Goal: Information Seeking & Learning: Find specific fact

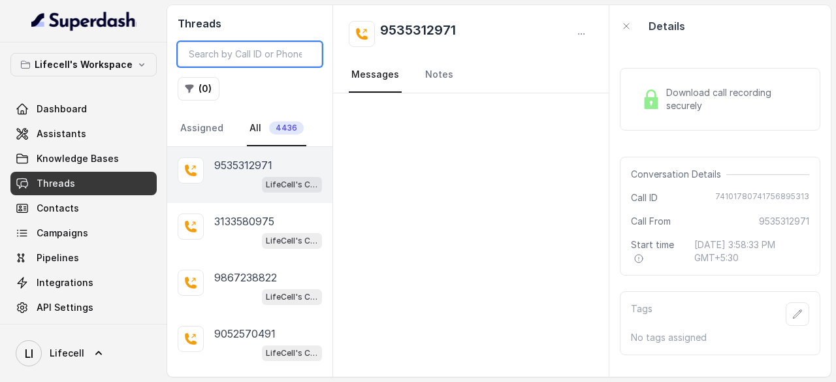
click at [239, 59] on input "search" at bounding box center [250, 54] width 144 height 25
paste input "7994620601"
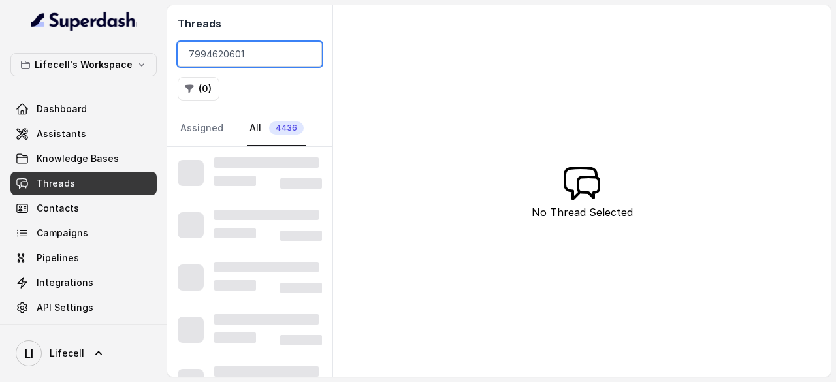
type input "7994620601"
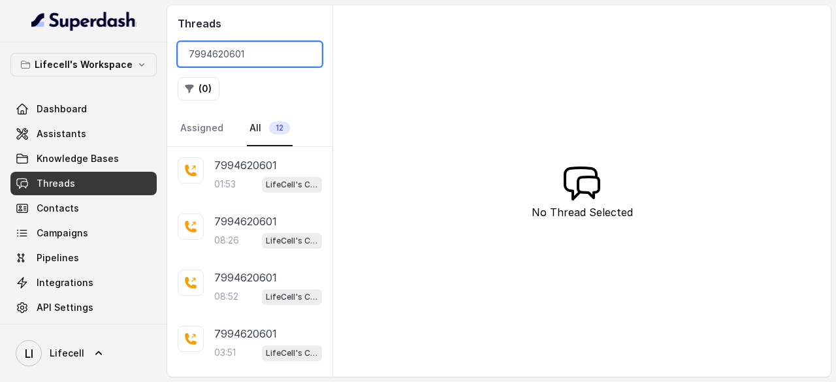
click at [214, 44] on input "7994620601" at bounding box center [250, 54] width 144 height 25
click at [234, 161] on p "7994620601" at bounding box center [245, 165] width 63 height 16
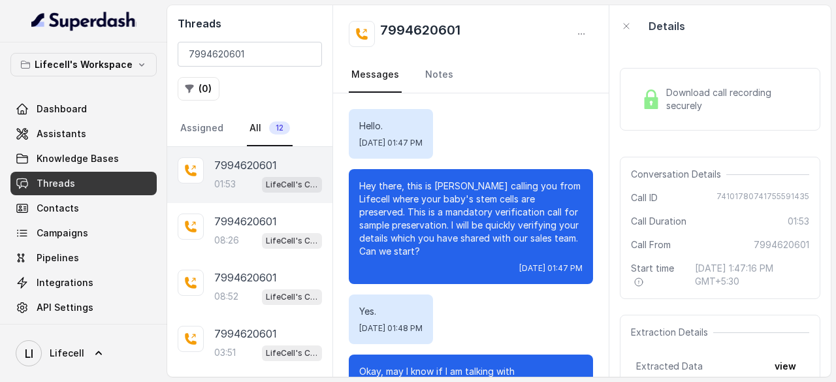
scroll to position [727, 0]
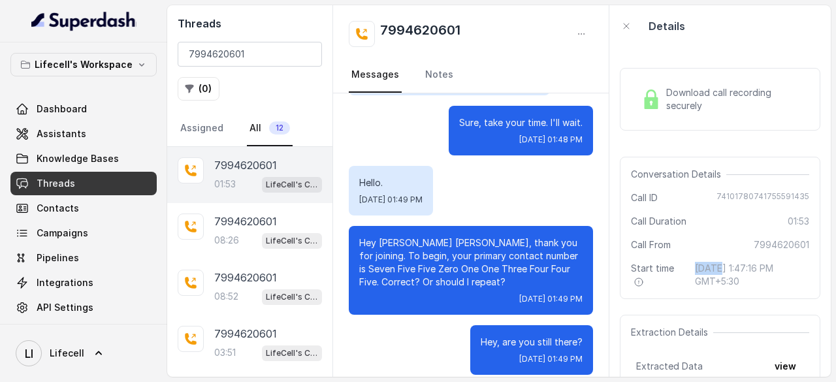
drag, startPoint x: 696, startPoint y: 267, endPoint x: 711, endPoint y: 265, distance: 15.2
click at [711, 265] on span "[DATE] 1:47:16 PM GMT+5:30" at bounding box center [752, 275] width 114 height 26
click at [696, 266] on span "[DATE] 1:47:16 PM GMT+5:30" at bounding box center [752, 275] width 114 height 26
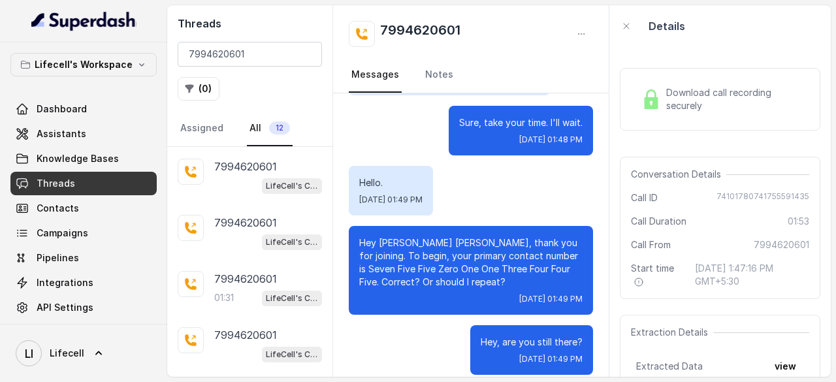
scroll to position [438, 0]
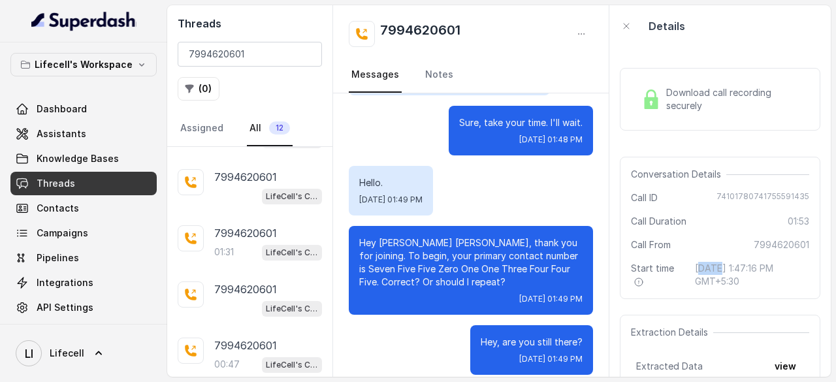
drag, startPoint x: 689, startPoint y: 266, endPoint x: 719, endPoint y: 267, distance: 30.1
click at [718, 267] on span "[DATE] 1:47:16 PM GMT+5:30" at bounding box center [752, 275] width 114 height 26
click at [720, 266] on span "[DATE] 1:47:16 PM GMT+5:30" at bounding box center [752, 275] width 114 height 26
click at [702, 265] on span "[DATE] 1:47:16 PM GMT+5:30" at bounding box center [752, 275] width 114 height 26
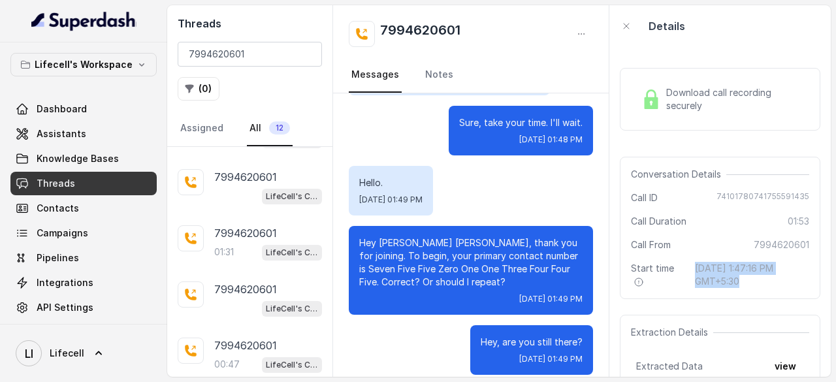
click at [702, 265] on span "[DATE] 1:47:16 PM GMT+5:30" at bounding box center [752, 275] width 114 height 26
click at [709, 264] on span "[DATE] 1:47:16 PM GMT+5:30" at bounding box center [752, 275] width 114 height 26
click at [698, 268] on span "[DATE] 1:47:16 PM GMT+5:30" at bounding box center [752, 275] width 114 height 26
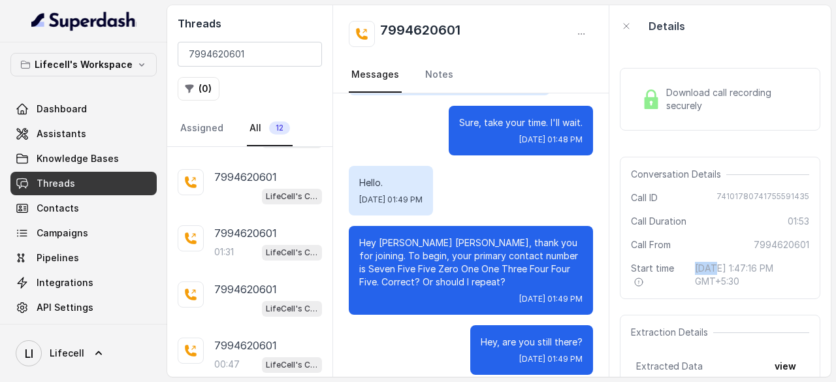
click at [698, 268] on span "[DATE] 1:47:16 PM GMT+5:30" at bounding box center [752, 275] width 114 height 26
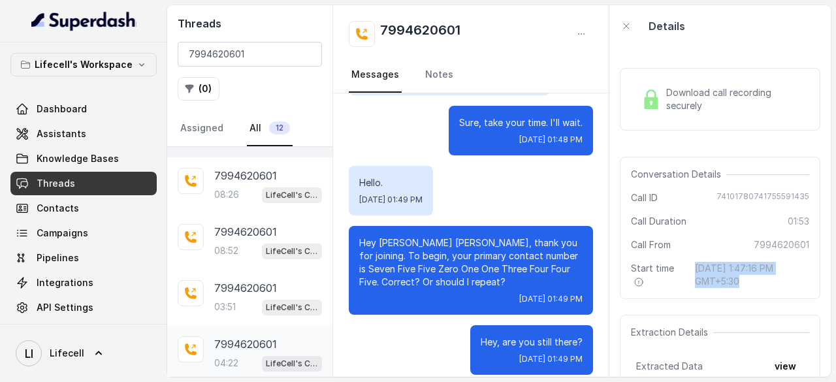
scroll to position [0, 0]
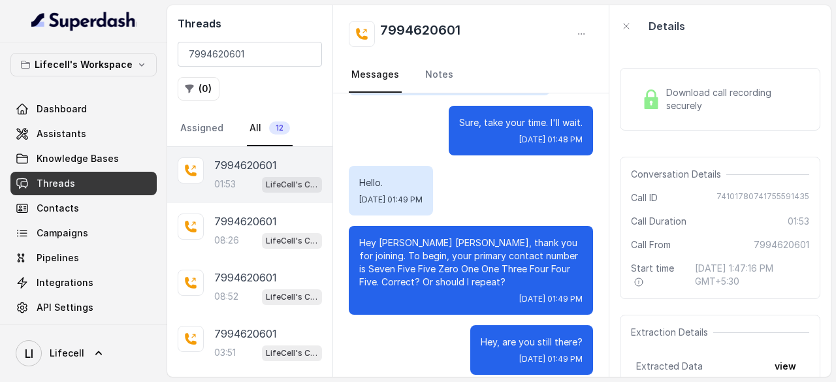
click at [230, 188] on p "01:53" at bounding box center [225, 184] width 22 height 13
click at [234, 223] on p "7994620601" at bounding box center [245, 222] width 63 height 16
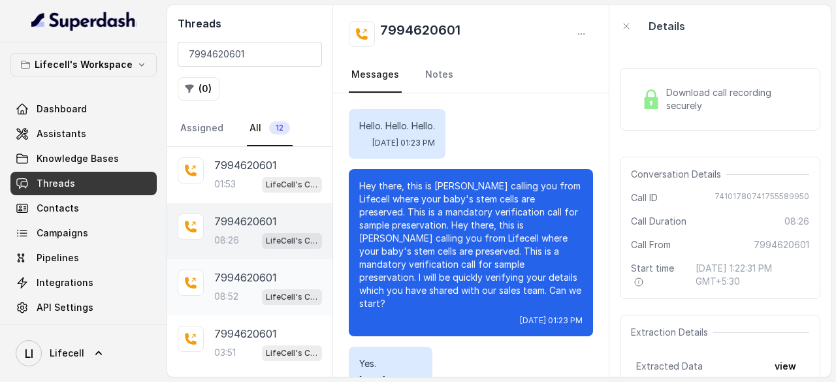
scroll to position [4795, 0]
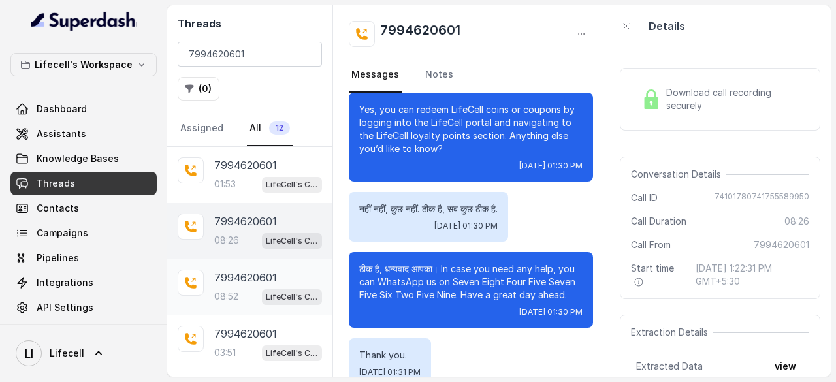
click at [236, 278] on p "7994620601" at bounding box center [245, 278] width 63 height 16
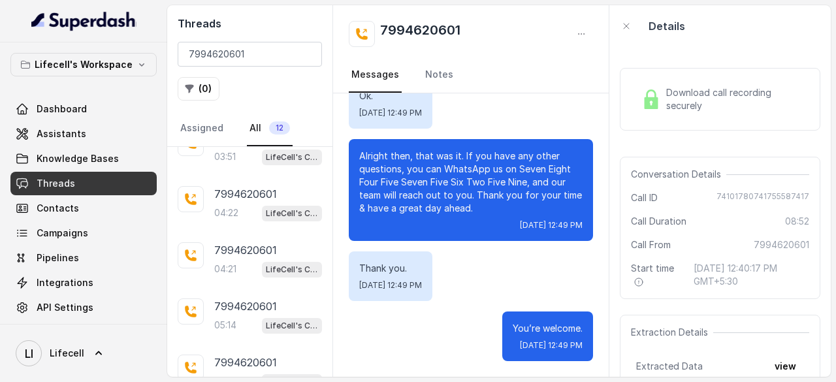
scroll to position [392, 0]
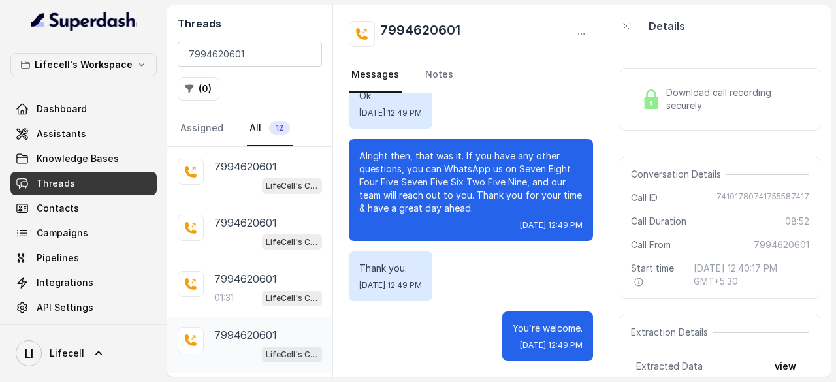
click at [238, 346] on div "LifeCell's Call Assistant" at bounding box center [268, 354] width 108 height 17
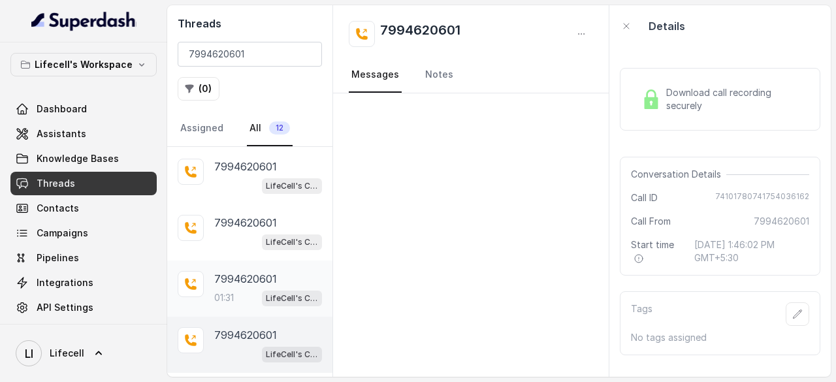
click at [221, 277] on p "7994620601" at bounding box center [245, 279] width 63 height 16
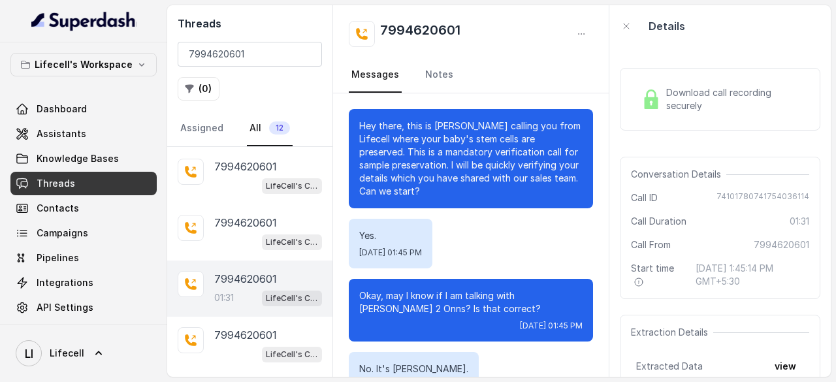
scroll to position [625, 0]
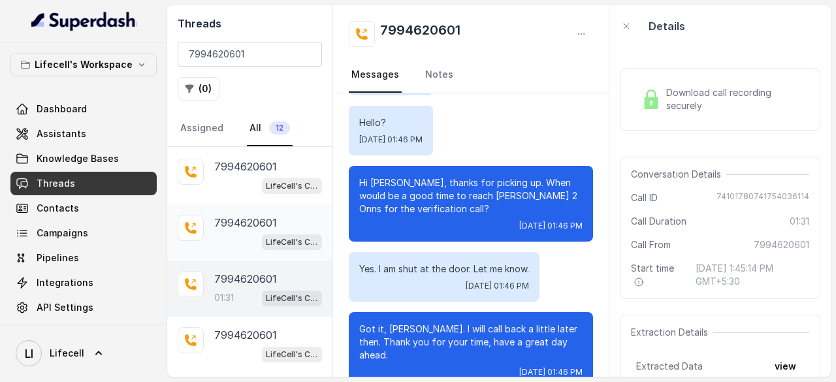
click at [234, 218] on p "7994620601" at bounding box center [245, 223] width 63 height 16
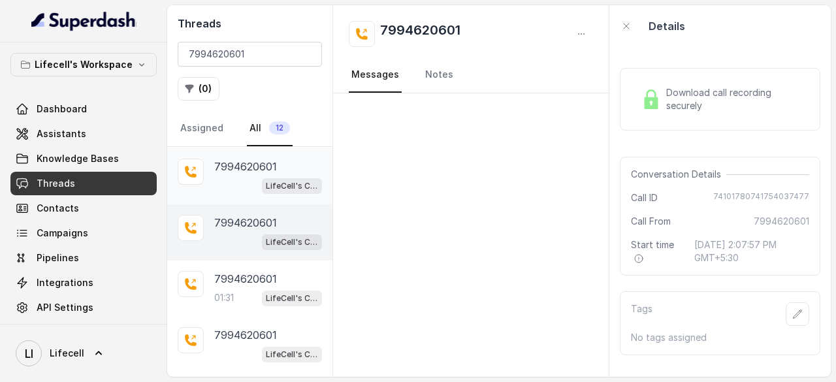
click at [232, 180] on div "LifeCell's Call Assistant" at bounding box center [268, 185] width 108 height 17
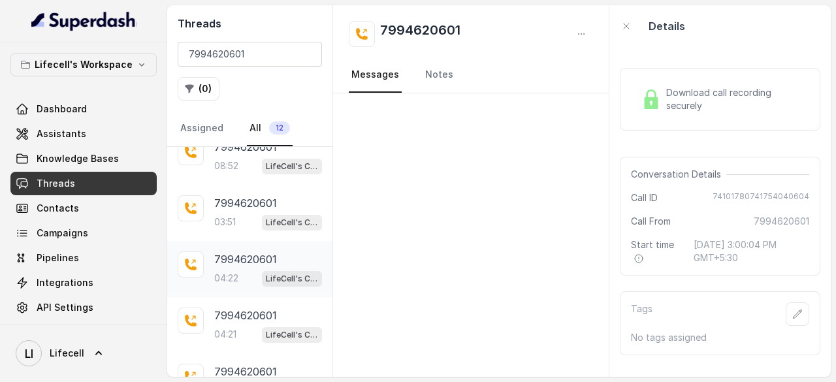
scroll to position [65, 0]
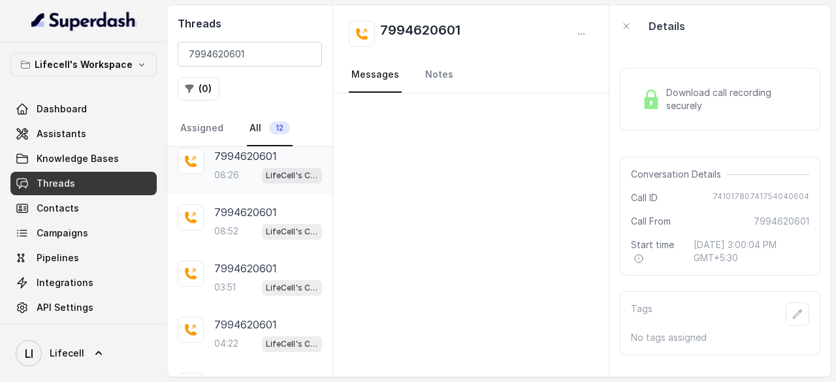
click at [227, 159] on p "7994620601" at bounding box center [245, 156] width 63 height 16
